Goal: Information Seeking & Learning: Learn about a topic

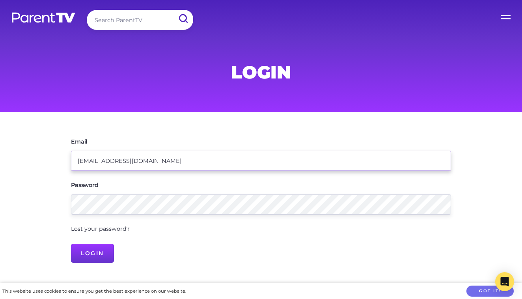
type input "morganjrogers94@gmail.com"
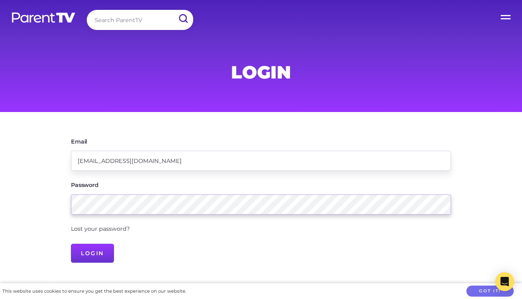
click at [92, 252] on input "Login" at bounding box center [92, 253] width 43 height 19
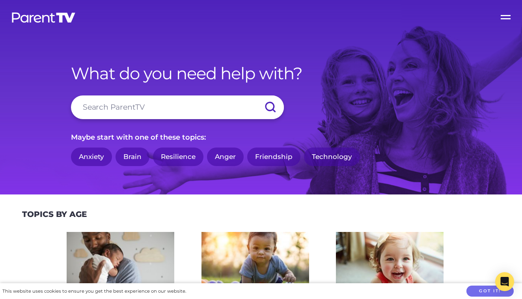
click at [165, 106] on input "search" at bounding box center [177, 107] width 213 height 24
type input "toilet training"
click at [270, 107] on input "submit" at bounding box center [270, 107] width 28 height 24
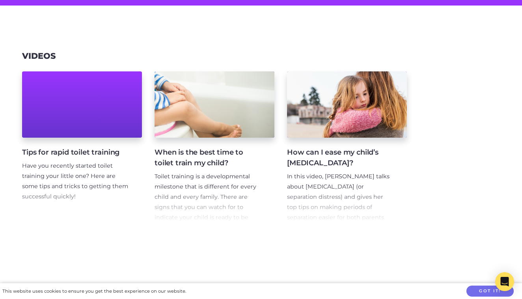
scroll to position [107, 0]
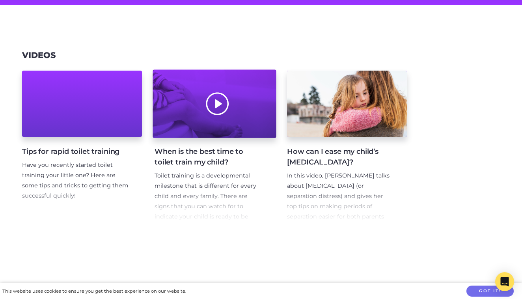
click at [238, 91] on div at bounding box center [214, 104] width 123 height 68
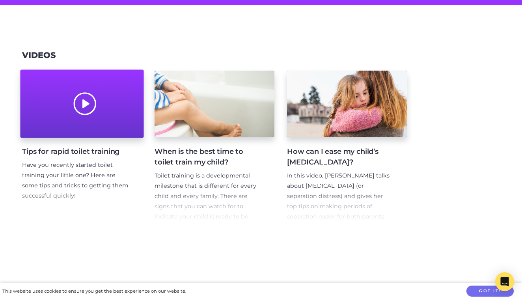
click at [104, 108] on div at bounding box center [81, 104] width 123 height 68
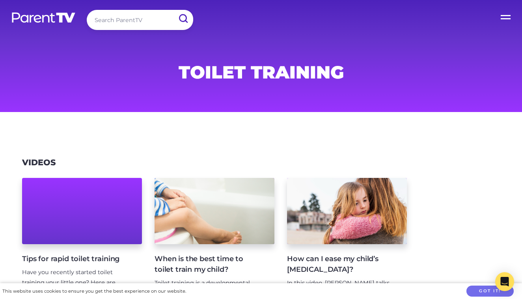
scroll to position [0, 0]
click at [117, 21] on input "search" at bounding box center [140, 20] width 106 height 20
type input "potty training"
click at [183, 19] on input "submit" at bounding box center [183, 19] width 20 height 18
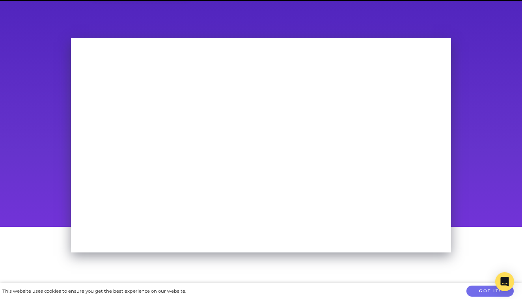
scroll to position [33, 0]
